Goal: Task Accomplishment & Management: Use online tool/utility

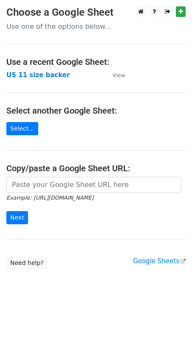
click at [100, 29] on p "Use one of the options below..." at bounding box center [95, 26] width 179 height 9
click at [48, 22] on p "Use one of the options below..." at bounding box center [95, 26] width 179 height 9
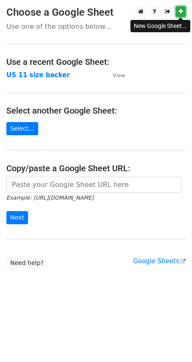
click at [180, 11] on icon at bounding box center [180, 11] width 5 height 6
click at [55, 27] on p "Use one of the options below..." at bounding box center [95, 26] width 179 height 9
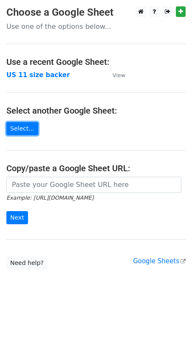
click at [20, 129] on link "Select..." at bounding box center [22, 128] width 32 height 13
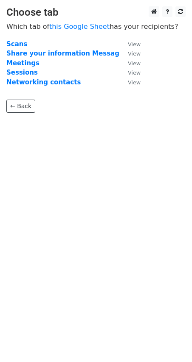
click at [16, 43] on strong "Scans" at bounding box center [16, 44] width 21 height 8
click at [13, 45] on strong "Scans" at bounding box center [16, 44] width 21 height 8
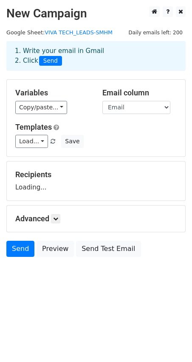
click at [82, 103] on div "Copy/paste... {{First name}} {{Last name}} {{Company}} {{Job title}} {{Country}…" at bounding box center [52, 107] width 74 height 13
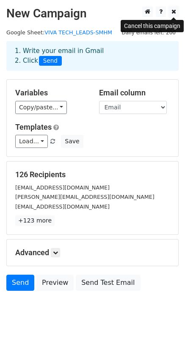
click at [174, 11] on icon at bounding box center [174, 11] width 5 height 6
